Goal: Find specific page/section: Find specific page/section

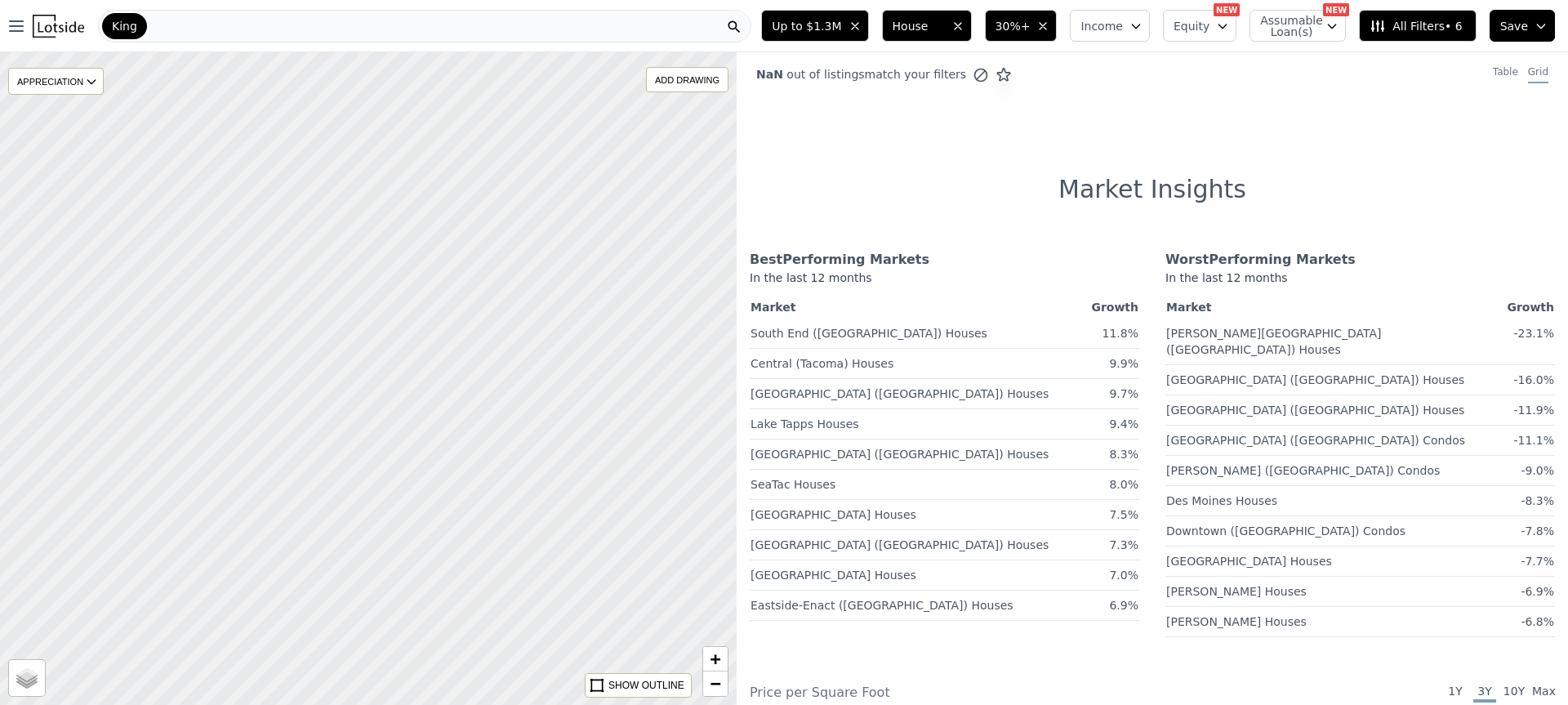
click at [191, 26] on div "King" at bounding box center [424, 25] width 653 height 32
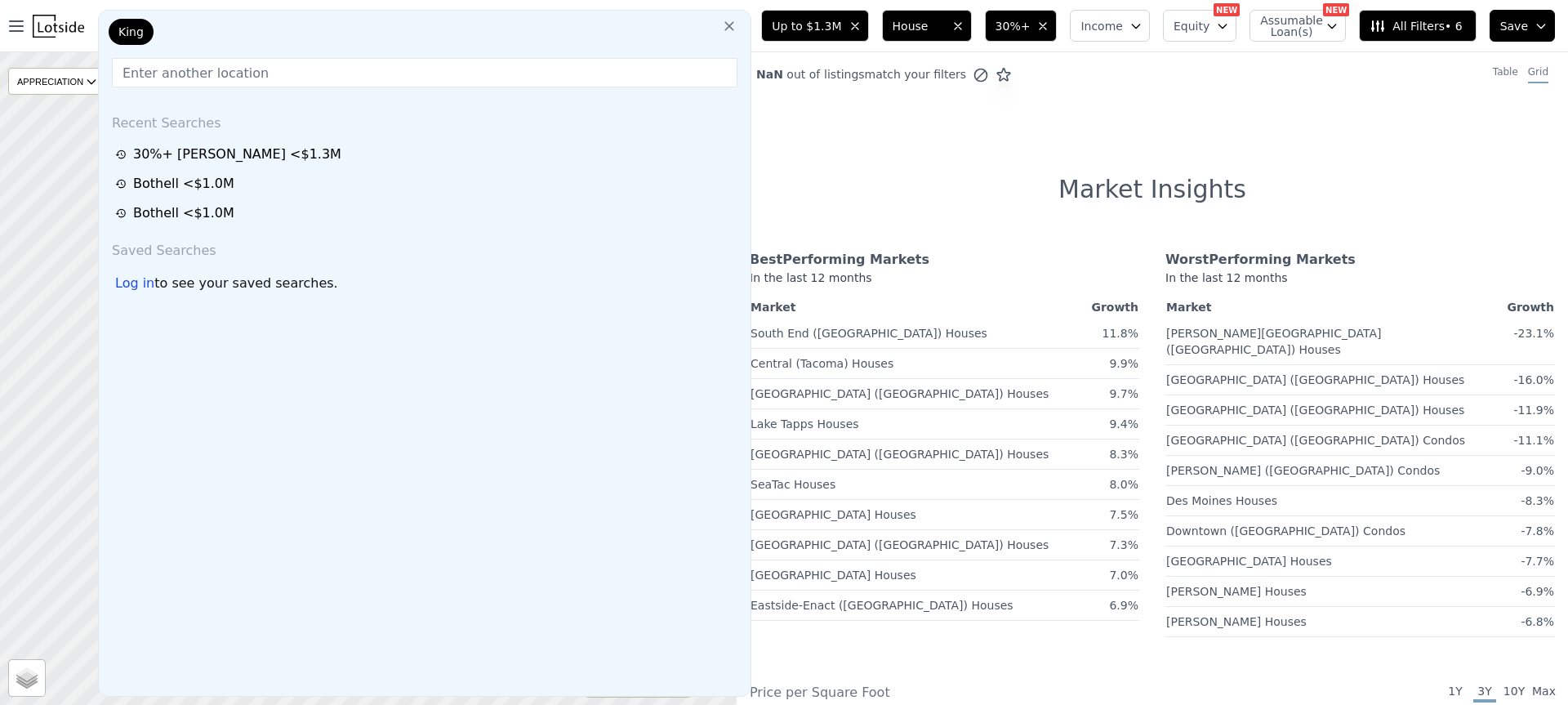
click at [190, 32] on div "King" at bounding box center [187, 34] width 163 height 32
click at [188, 73] on input "text" at bounding box center [424, 73] width 625 height 30
paste input "[STREET_ADDRESS]"
click at [159, 78] on input "text" at bounding box center [424, 73] width 625 height 30
paste input "[STREET_ADDRESS]"
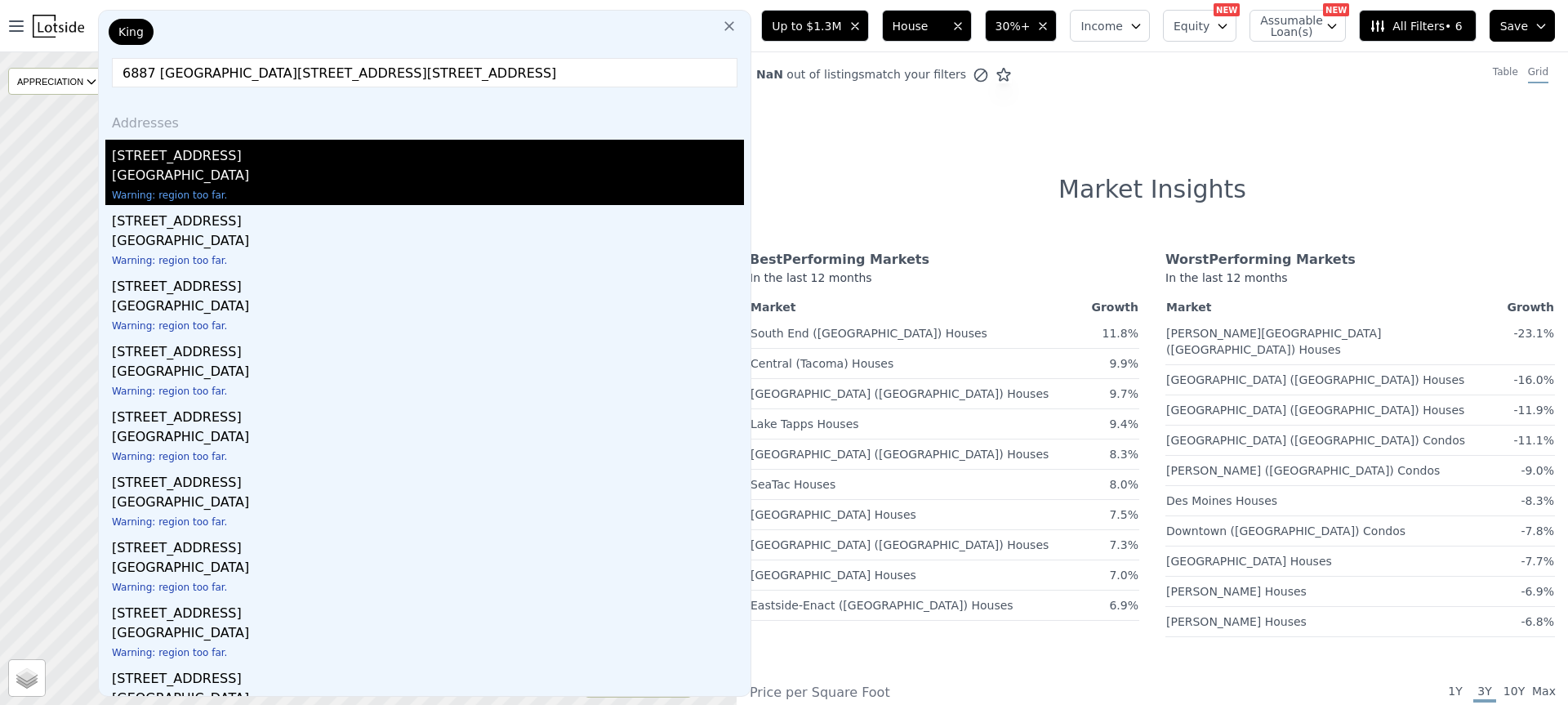
type input "6887 [GEOGRAPHIC_DATA][STREET_ADDRESS][STREET_ADDRESS]"
click at [184, 162] on div "[STREET_ADDRESS]" at bounding box center [428, 153] width 632 height 26
